Goal: Task Accomplishment & Management: Use online tool/utility

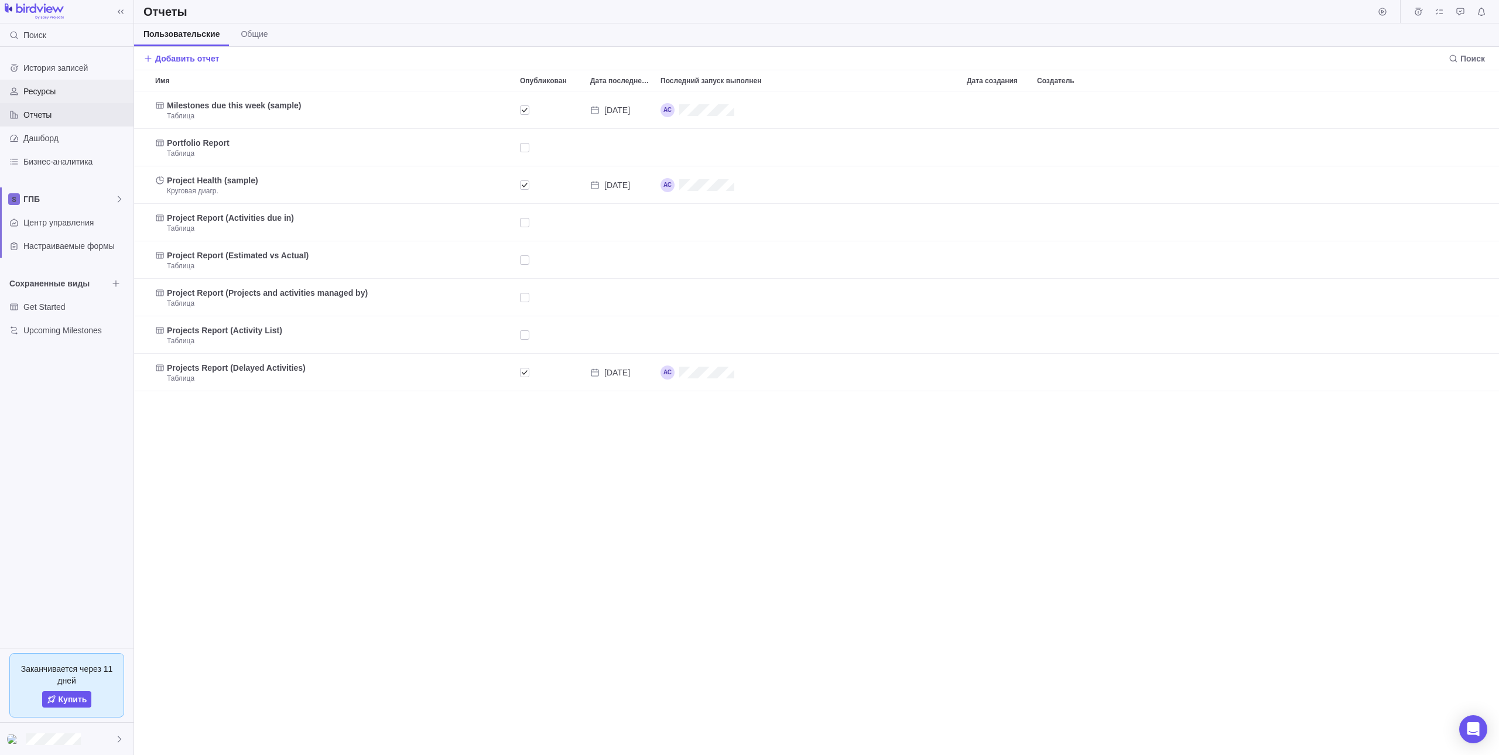
click at [54, 95] on span "Ресурсы" at bounding box center [75, 91] width 105 height 12
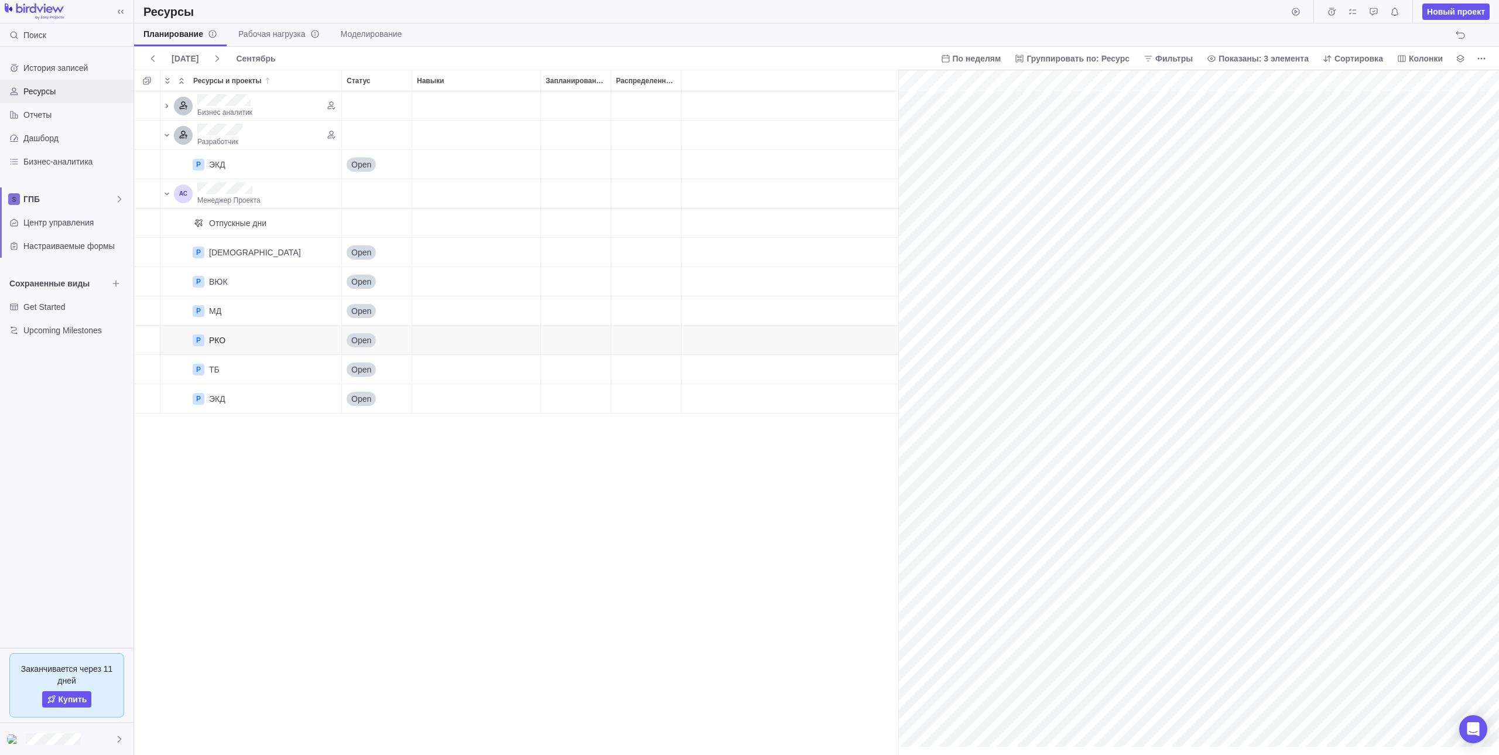
scroll to position [0, 60]
click at [413, 15] on div "Ресурсы Новый проект" at bounding box center [816, 11] width 1365 height 23
click at [262, 251] on div "[DEMOGRAPHIC_DATA]" at bounding box center [270, 252] width 132 height 29
click at [243, 285] on div "ВЮК" at bounding box center [270, 281] width 132 height 29
drag, startPoint x: 241, startPoint y: 341, endPoint x: 265, endPoint y: 152, distance: 189.9
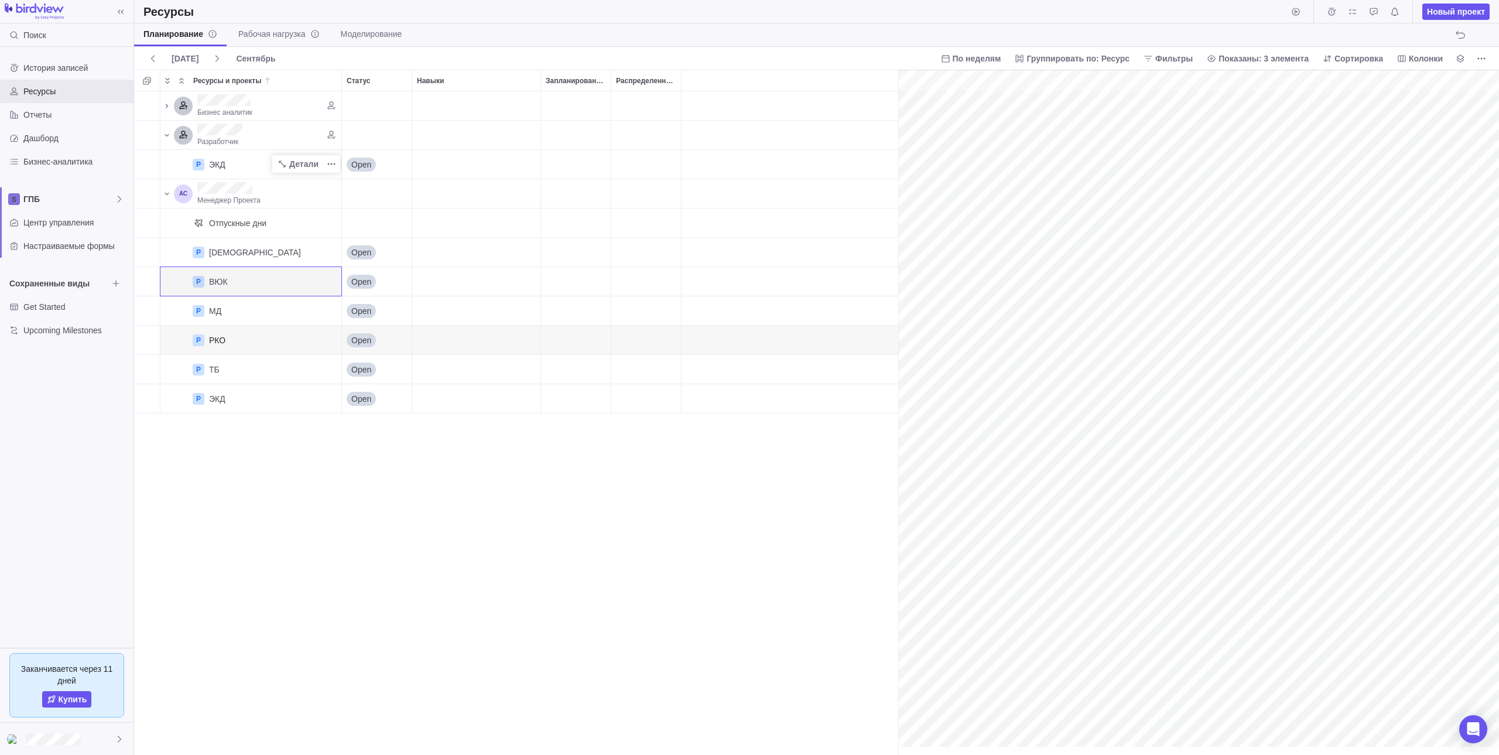
click at [241, 335] on div "РКО" at bounding box center [270, 339] width 132 height 29
click at [268, 106] on div "Бизнес аналитик" at bounding box center [264, 105] width 143 height 29
drag, startPoint x: 848, startPoint y: 300, endPoint x: 845, endPoint y: 316, distance: 16.1
click at [495, 15] on div "Ресурсы Новый проект" at bounding box center [816, 11] width 1365 height 23
